Goal: Book appointment/travel/reservation

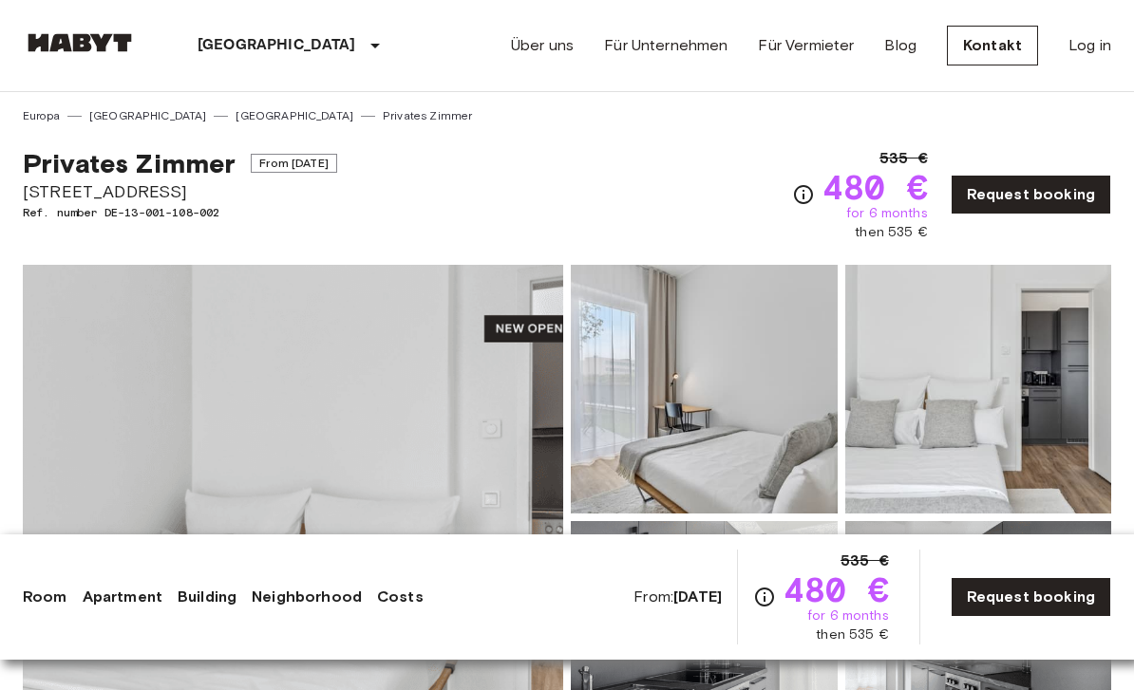
click at [1056, 600] on link "Request booking" at bounding box center [1031, 597] width 161 height 40
click at [1055, 595] on link "Request booking" at bounding box center [1031, 597] width 161 height 40
click at [1056, 583] on link "Request booking" at bounding box center [1031, 597] width 161 height 40
click at [1056, 582] on link "Request booking" at bounding box center [1031, 597] width 161 height 40
click at [1061, 584] on link "Request booking" at bounding box center [1031, 597] width 161 height 40
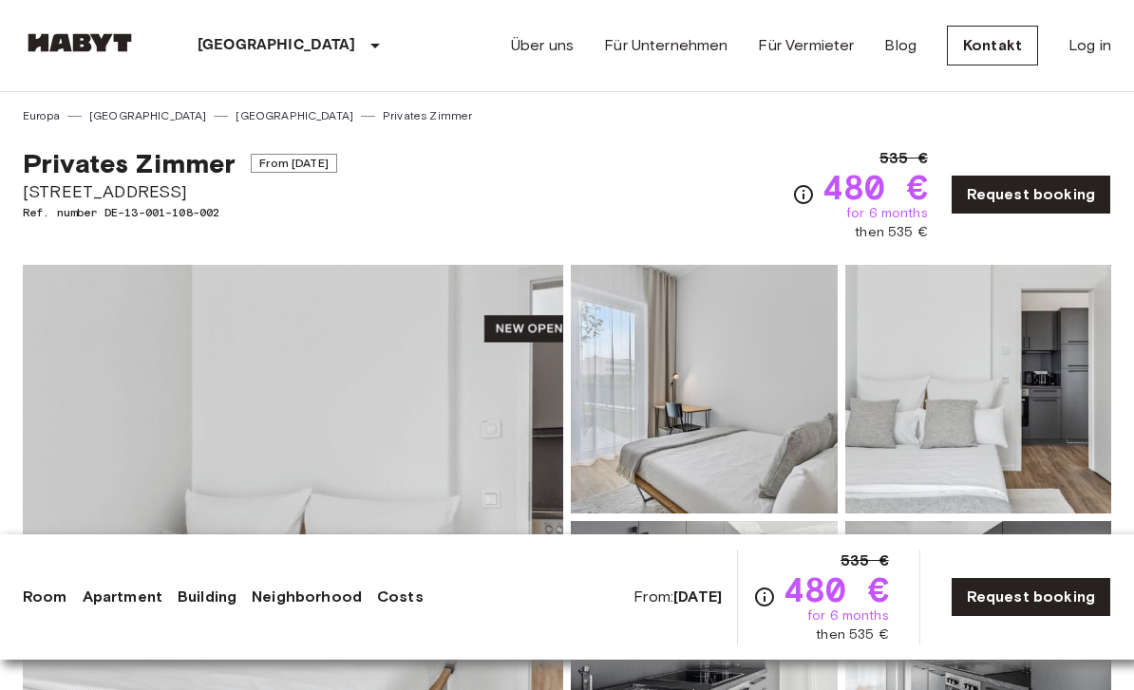
click at [1050, 212] on link "Request booking" at bounding box center [1031, 195] width 161 height 40
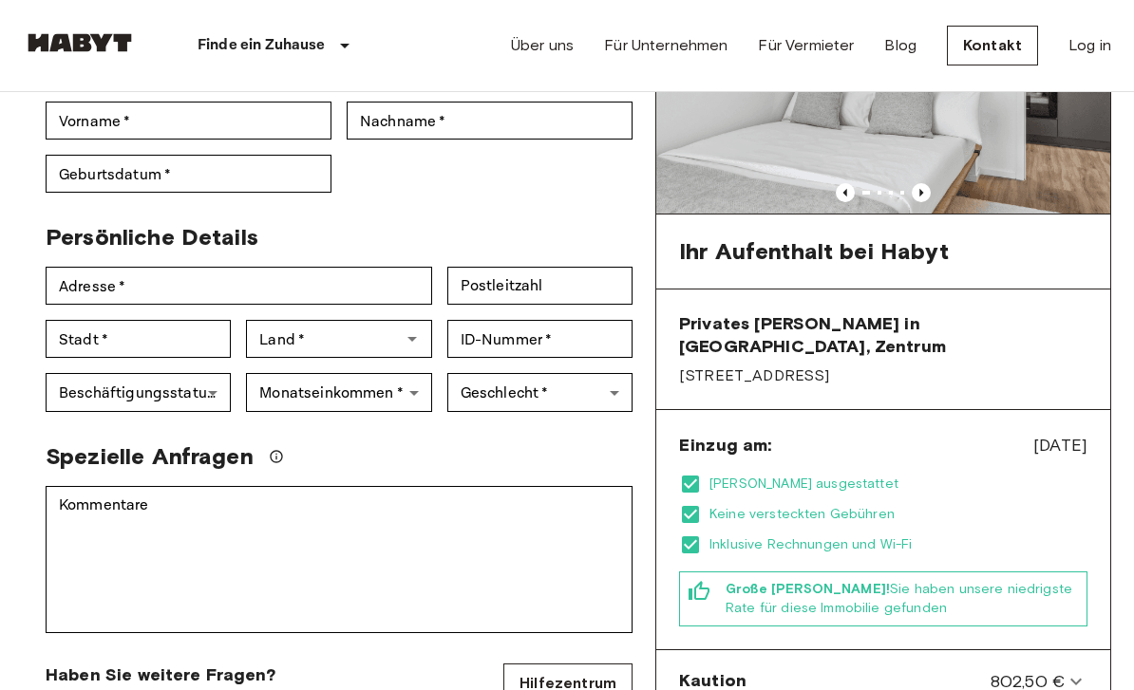
scroll to position [225, 0]
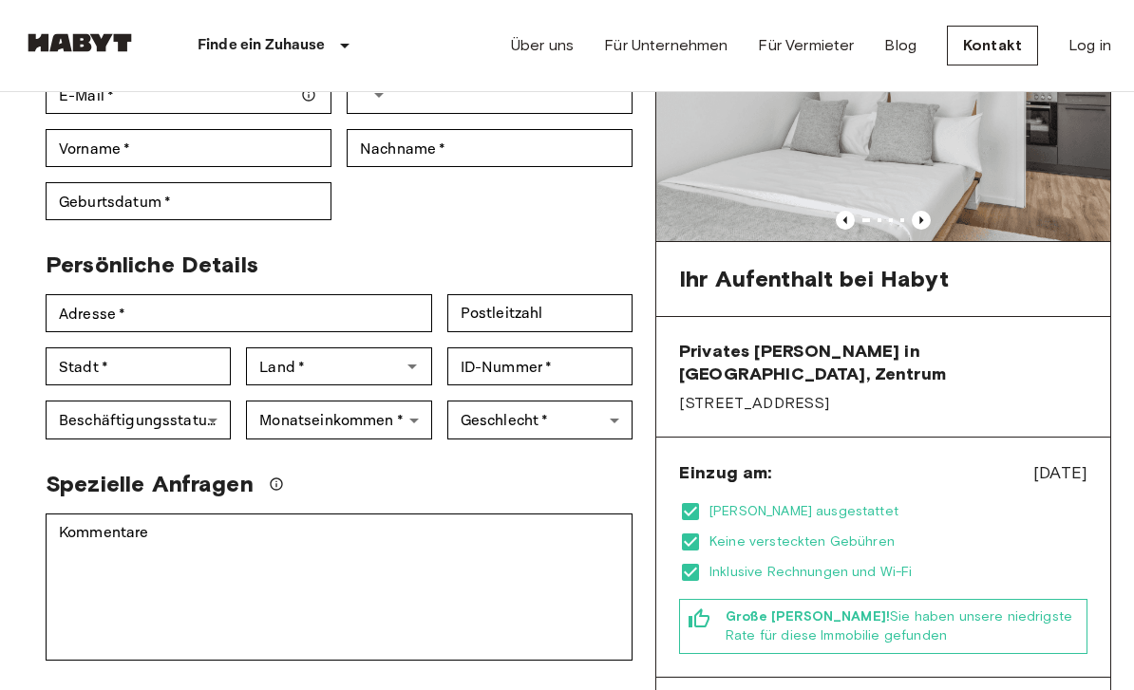
click at [690, 534] on icon at bounding box center [690, 542] width 17 height 17
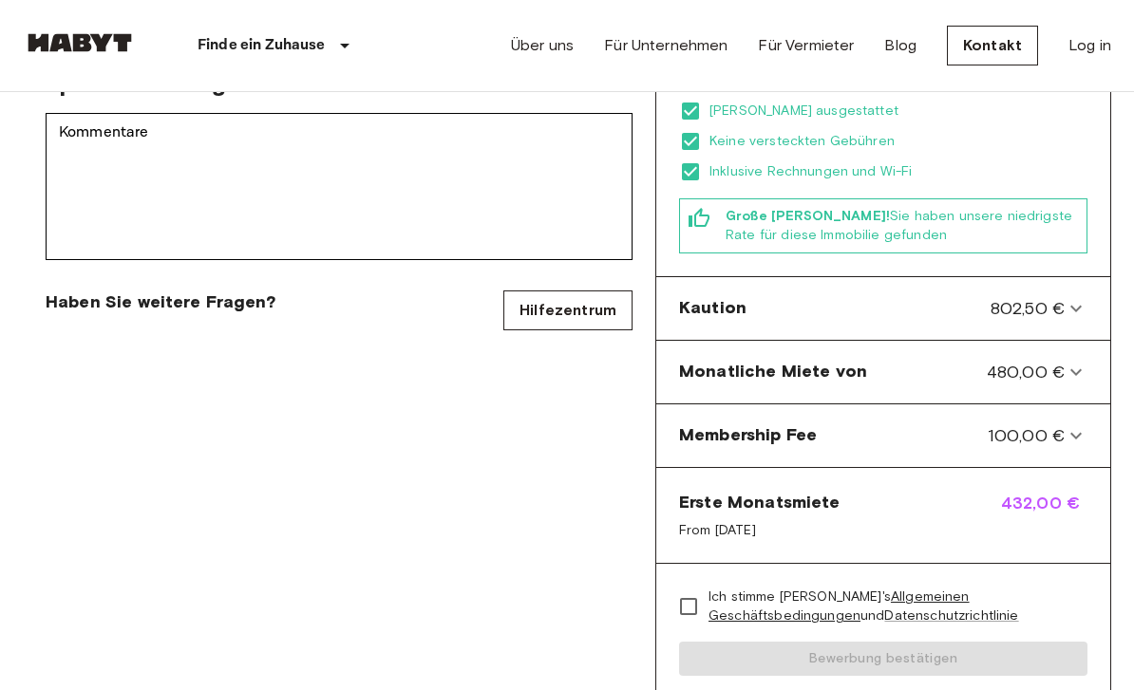
scroll to position [723, 0]
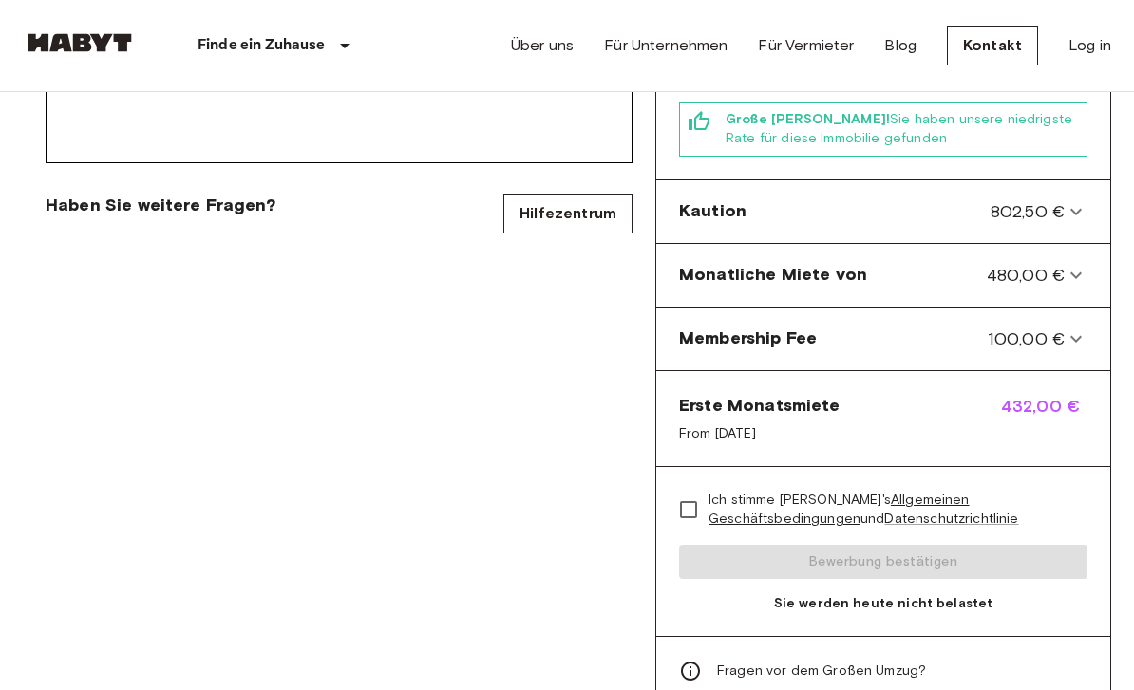
click at [1075, 328] on icon at bounding box center [1076, 339] width 23 height 23
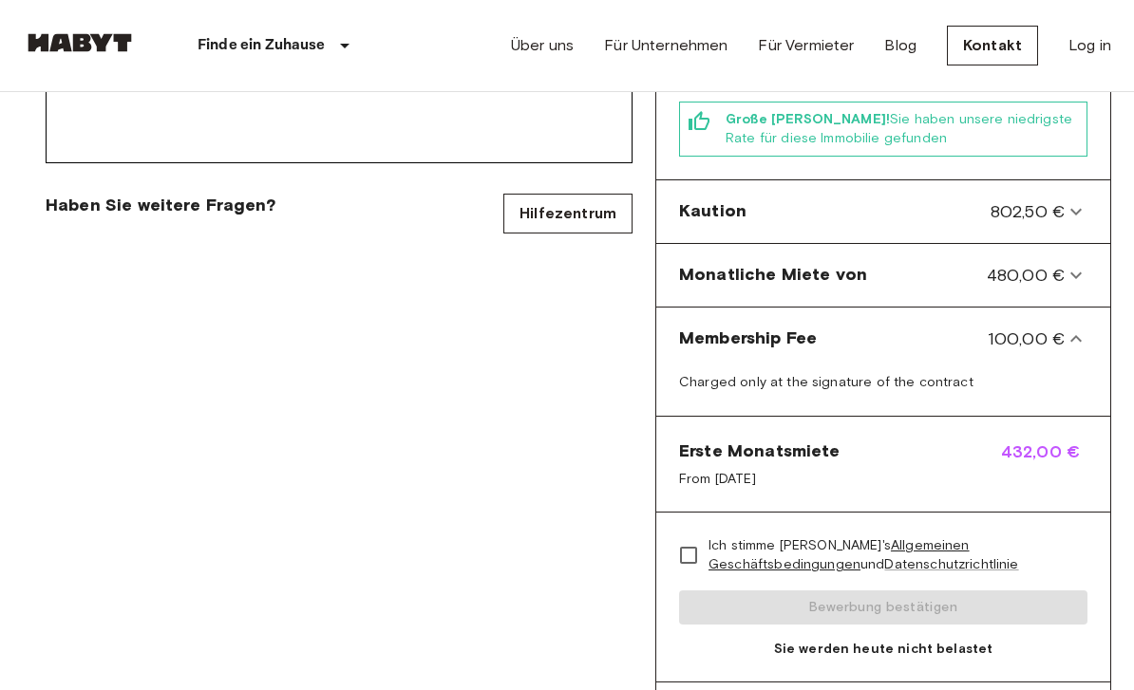
click at [1078, 328] on icon at bounding box center [1076, 339] width 23 height 23
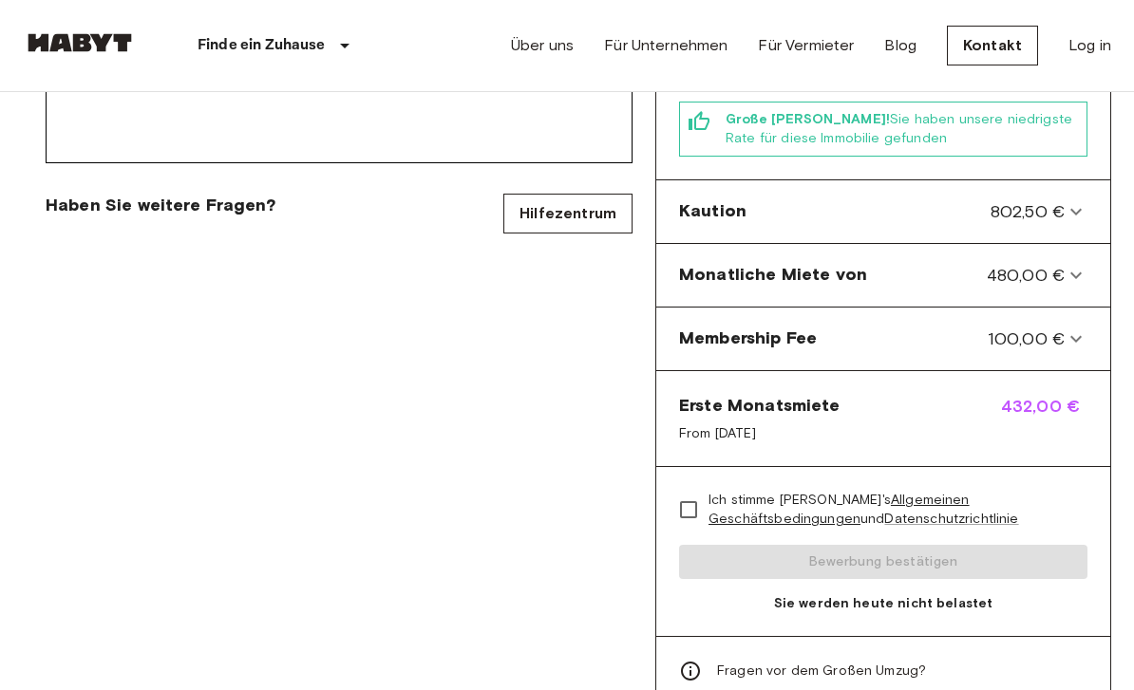
click at [1079, 264] on icon at bounding box center [1076, 275] width 23 height 23
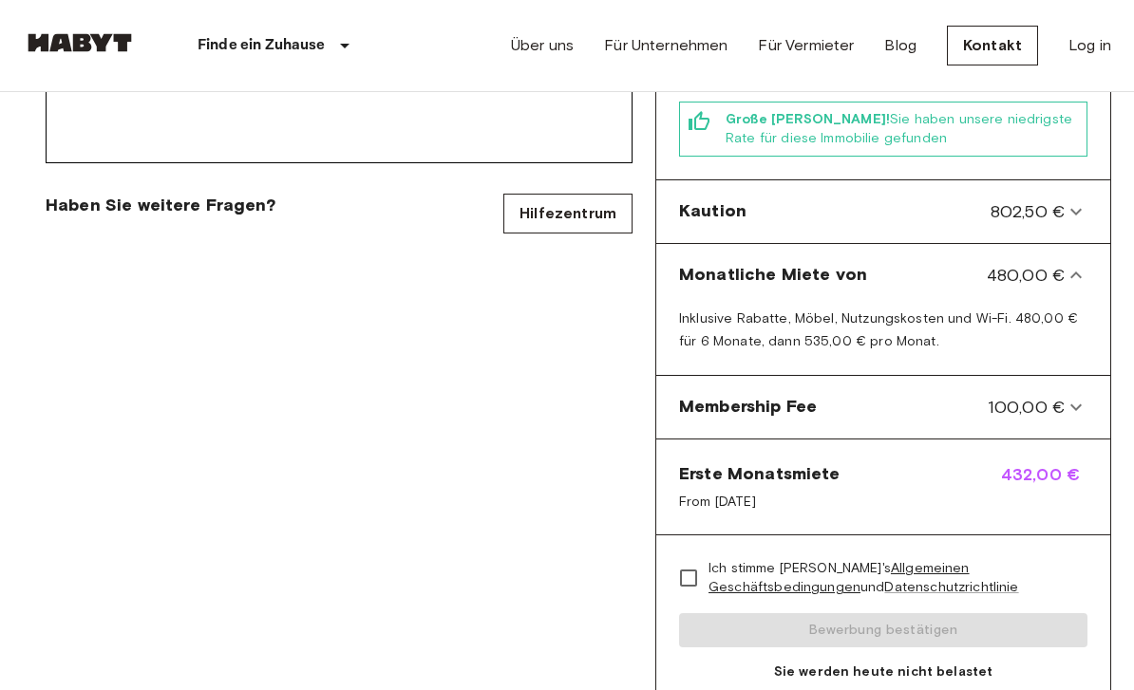
click at [1085, 264] on icon at bounding box center [1076, 275] width 23 height 23
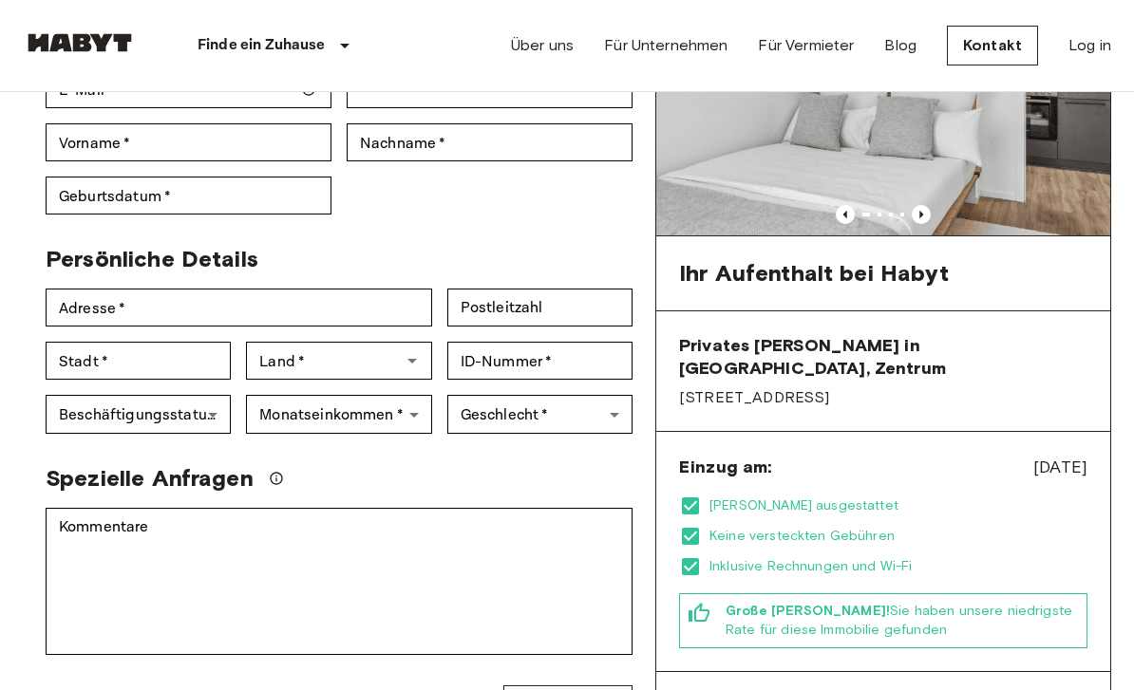
scroll to position [0, 0]
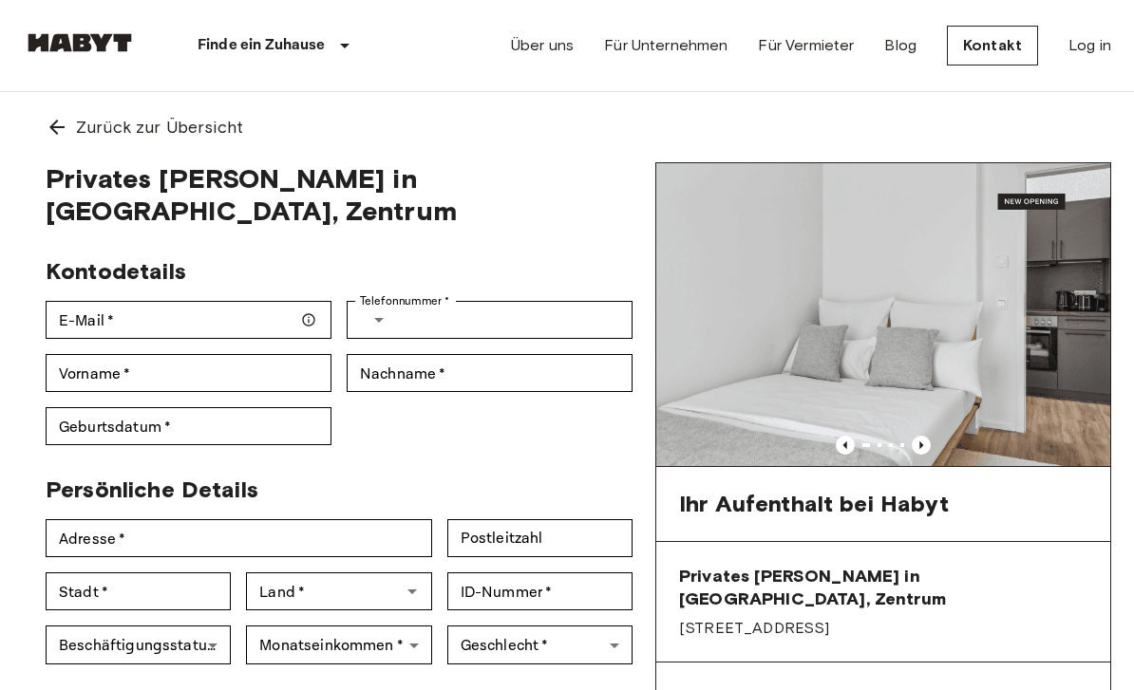
click at [170, 132] on span "Zurück zur Übersicht" at bounding box center [159, 127] width 167 height 25
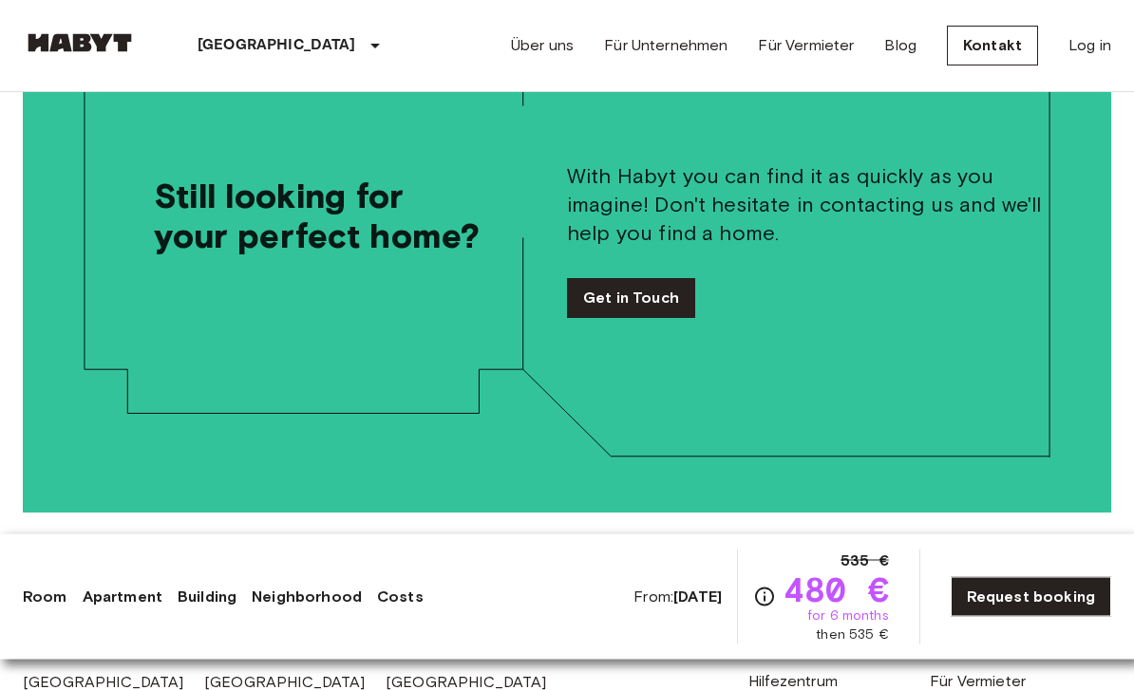
scroll to position [4955, 0]
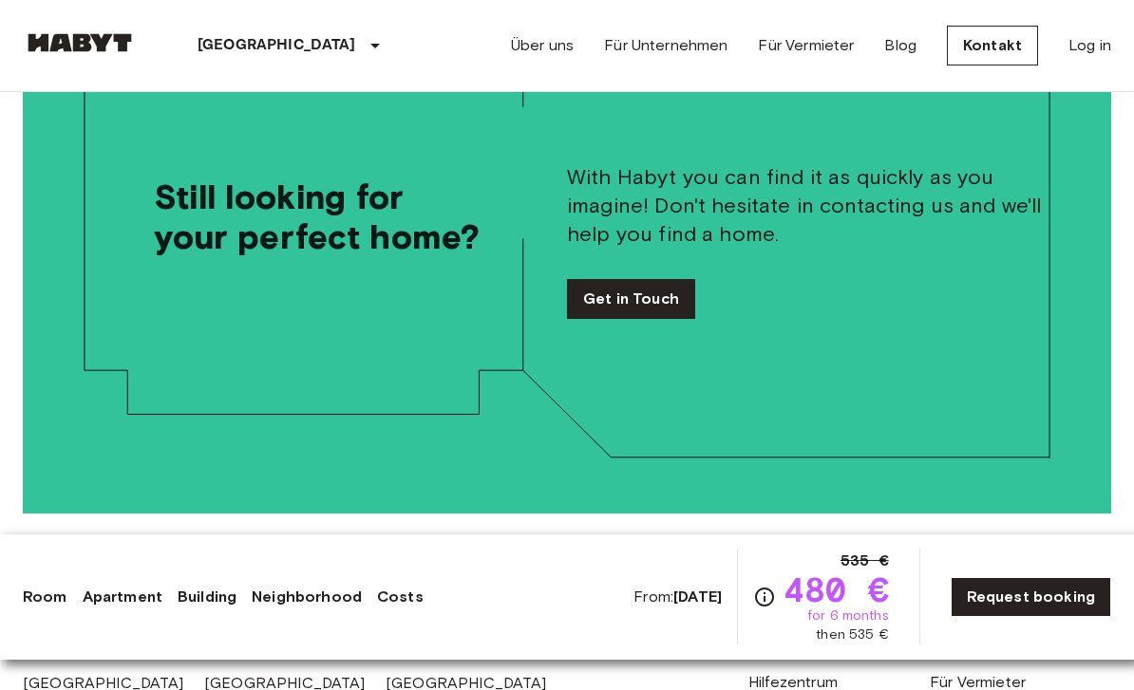
click at [989, 587] on link "Request booking" at bounding box center [1031, 597] width 161 height 40
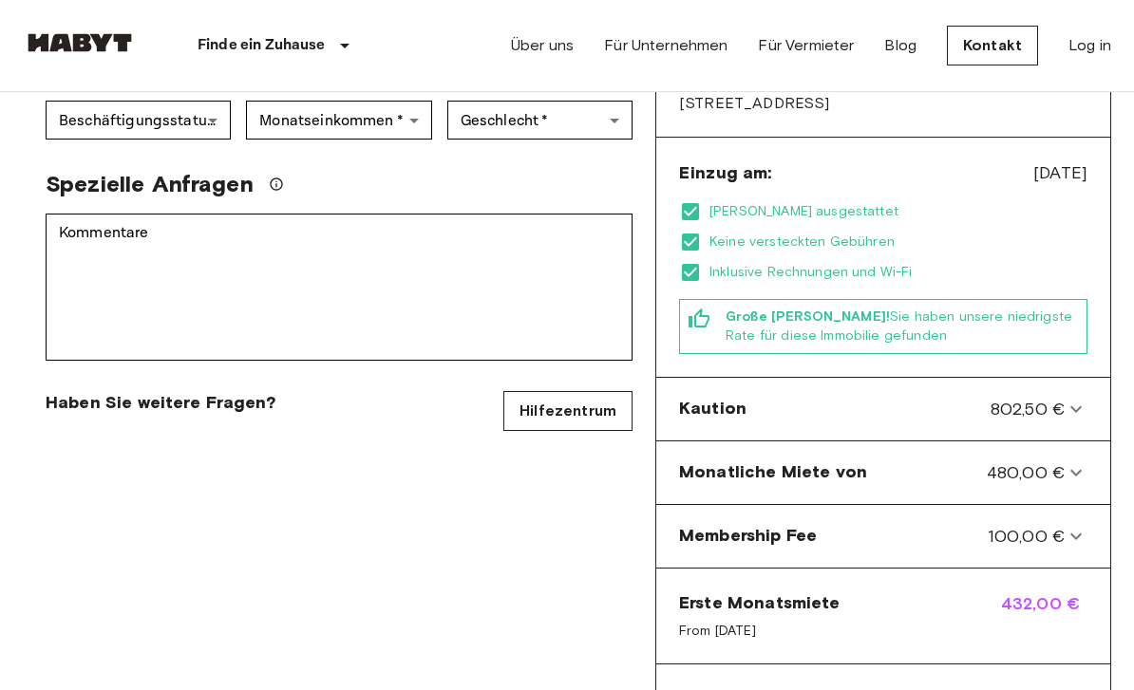
click at [1084, 399] on icon at bounding box center [1076, 410] width 23 height 23
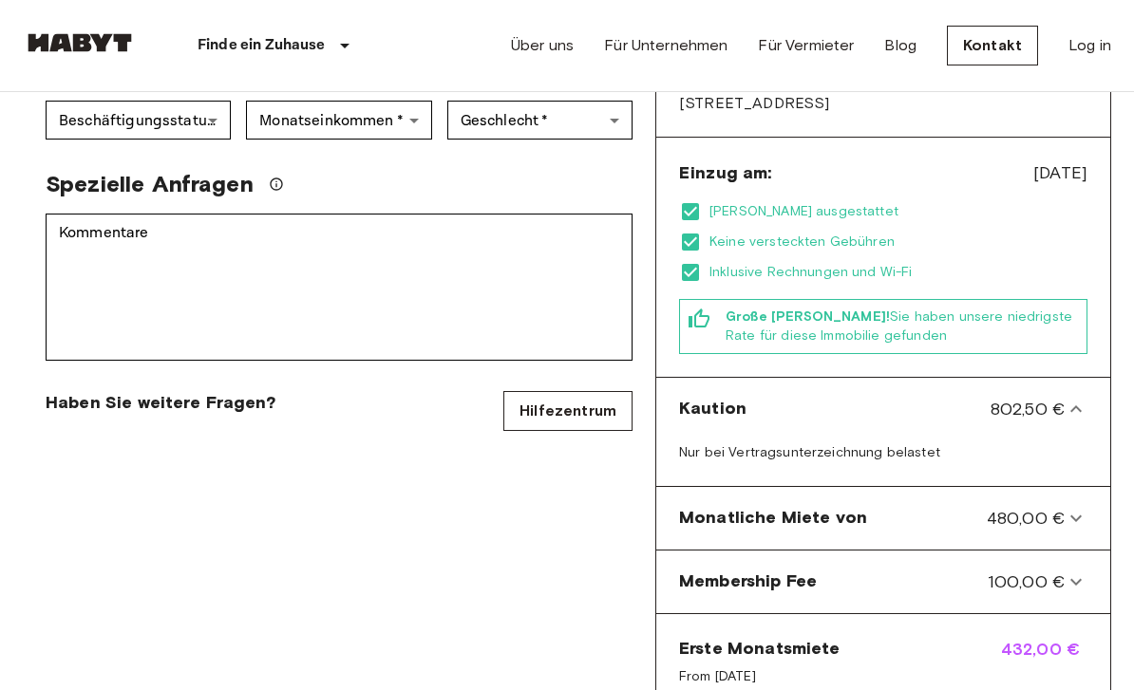
scroll to position [525, 0]
click at [1076, 406] on icon at bounding box center [1075, 409] width 11 height 7
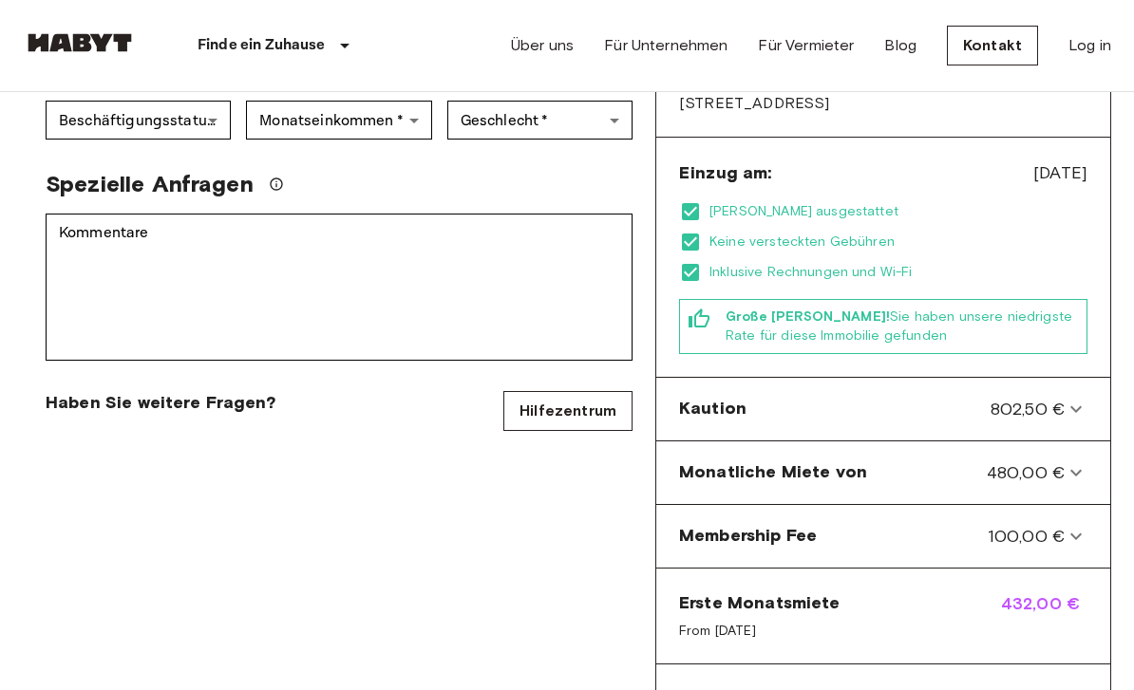
click at [1066, 462] on icon at bounding box center [1076, 473] width 23 height 23
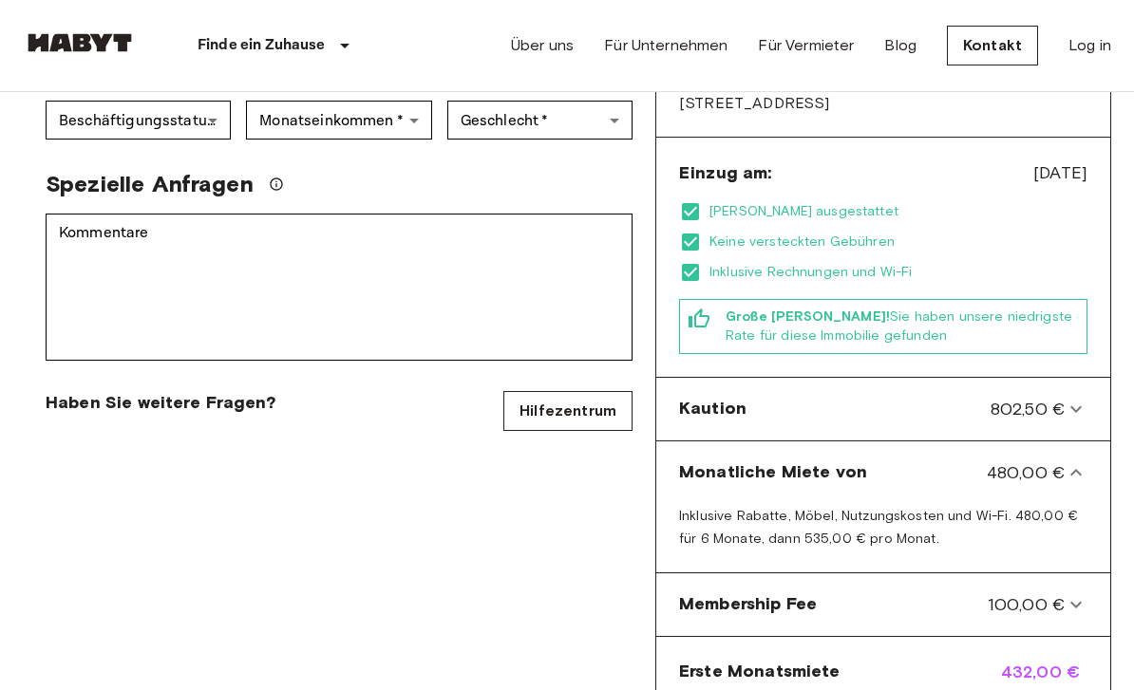
click at [1067, 462] on icon at bounding box center [1076, 473] width 23 height 23
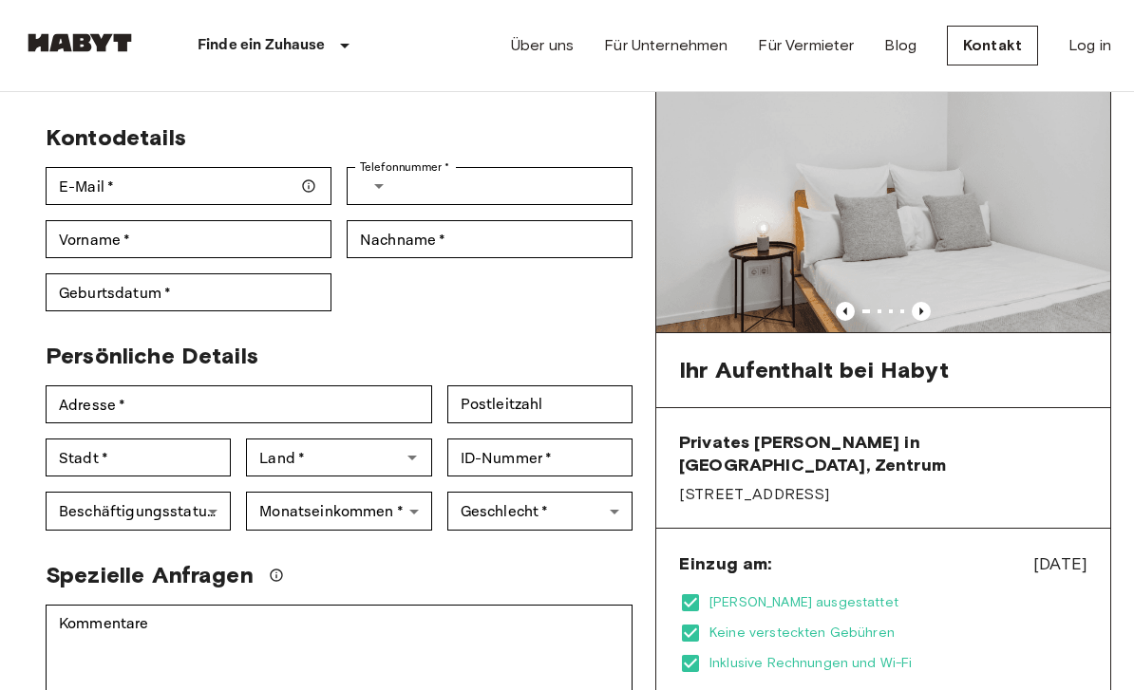
scroll to position [126, 0]
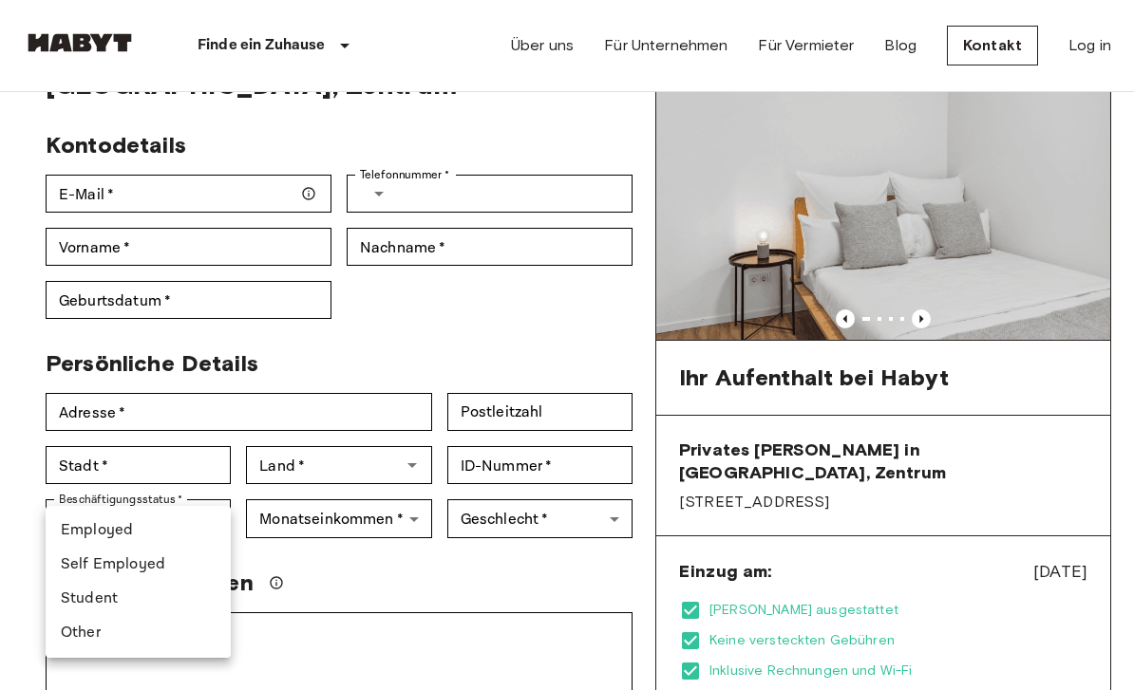
click at [525, 544] on div at bounding box center [567, 345] width 1134 height 690
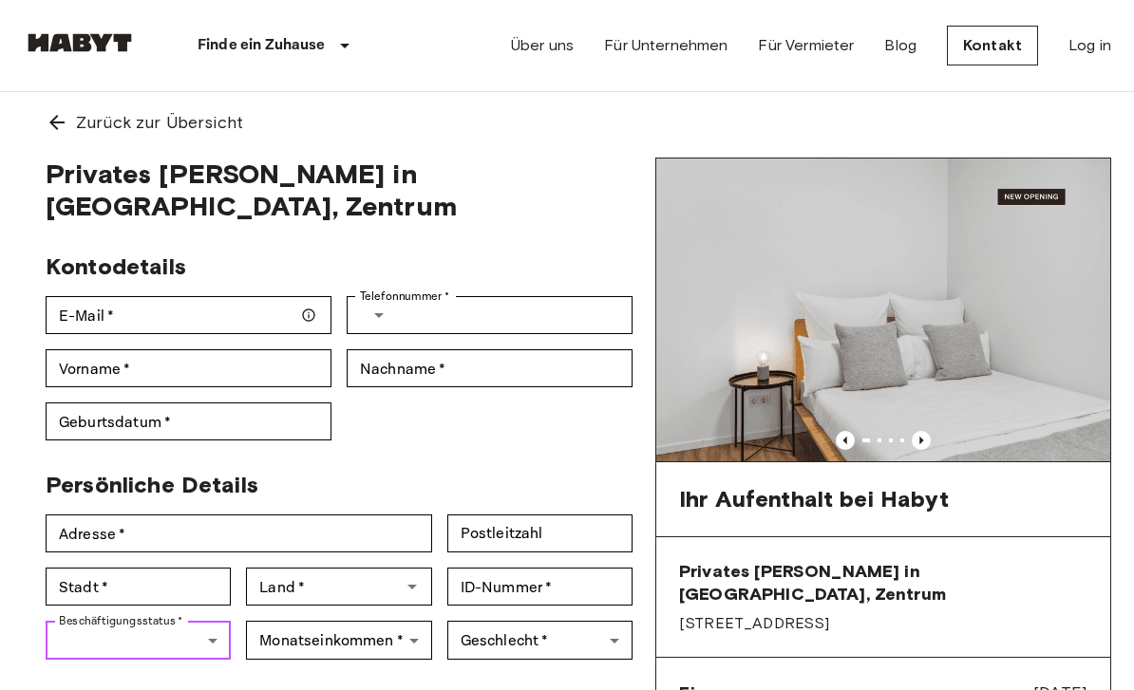
scroll to position [0, 0]
